Goal: Task Accomplishment & Management: Manage account settings

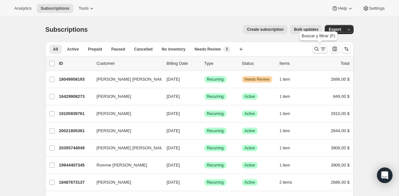
click at [318, 50] on icon "Buscar y filtrar resultados" at bounding box center [316, 49] width 6 height 6
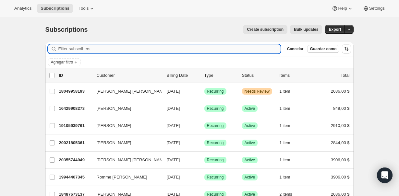
click at [213, 48] on input "Filter subscribers" at bounding box center [169, 48] width 222 height 9
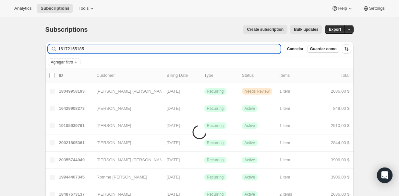
type input "16172155185"
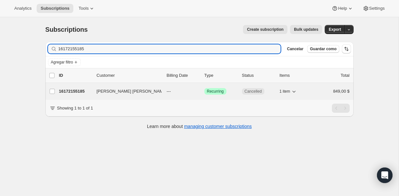
click at [84, 92] on p "16172155185" at bounding box center [75, 91] width 32 height 6
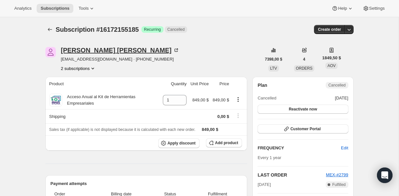
click at [100, 54] on div "[PERSON_NAME] [PERSON_NAME]" at bounding box center [120, 50] width 118 height 6
